Goal: Task Accomplishment & Management: Manage account settings

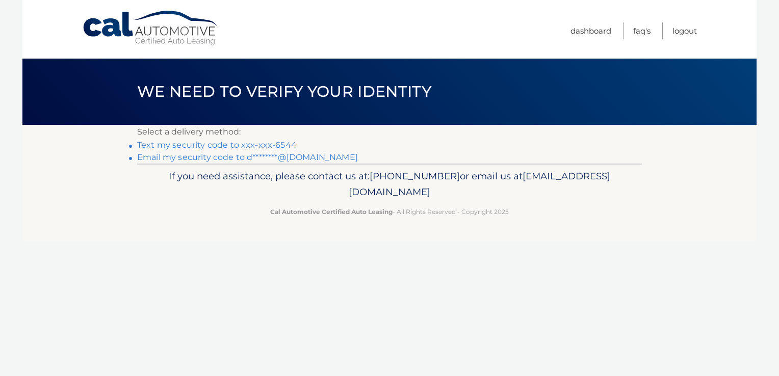
click at [222, 146] on link "Text my security code to xxx-xxx-6544" at bounding box center [217, 145] width 160 height 10
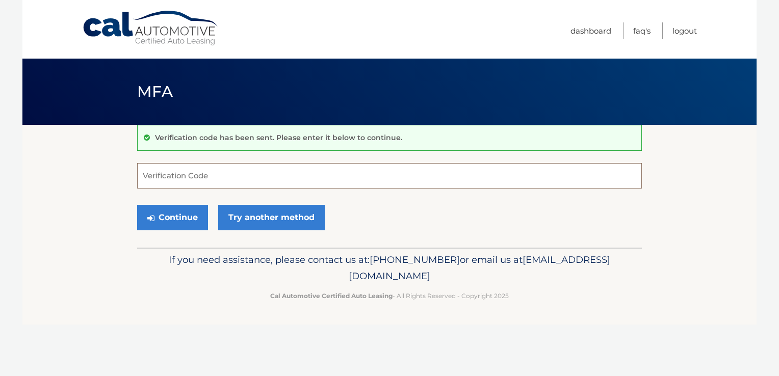
click at [230, 168] on input "Verification Code" at bounding box center [389, 175] width 505 height 25
type input "620910"
click at [189, 220] on button "Continue" at bounding box center [172, 217] width 71 height 25
